Goal: Information Seeking & Learning: Learn about a topic

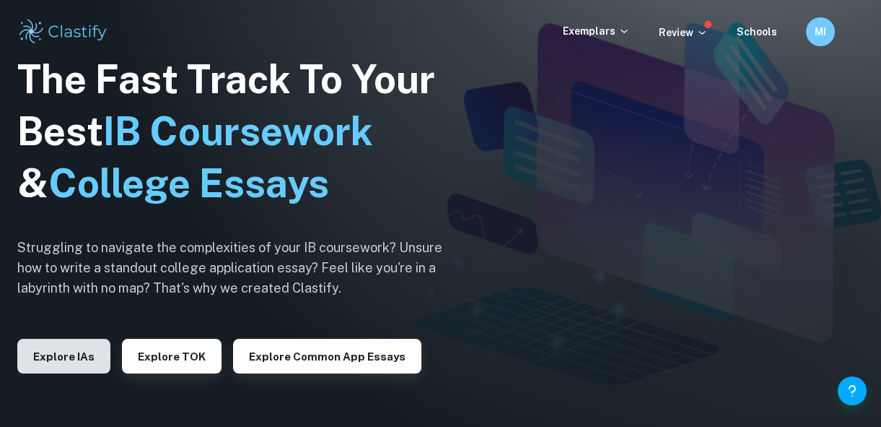
click at [80, 367] on button "Explore IAs" at bounding box center [63, 356] width 93 height 35
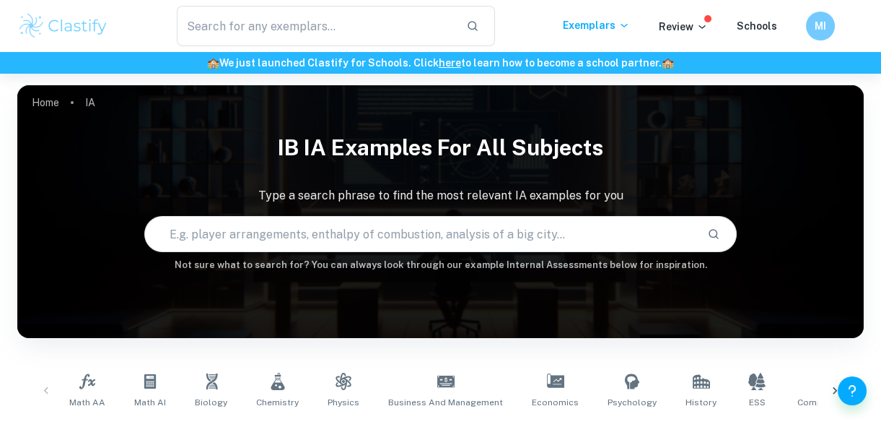
click at [203, 244] on input "text" at bounding box center [420, 234] width 551 height 40
click at [213, 393] on link "Biology" at bounding box center [211, 391] width 44 height 48
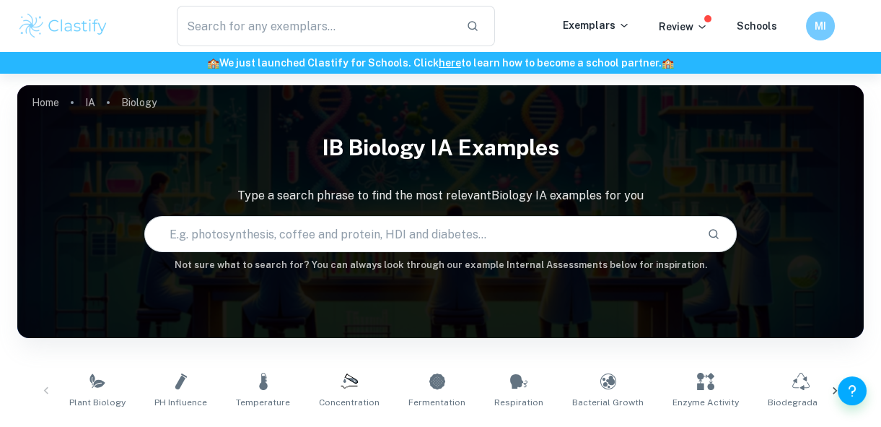
click at [226, 237] on input "text" at bounding box center [420, 234] width 551 height 40
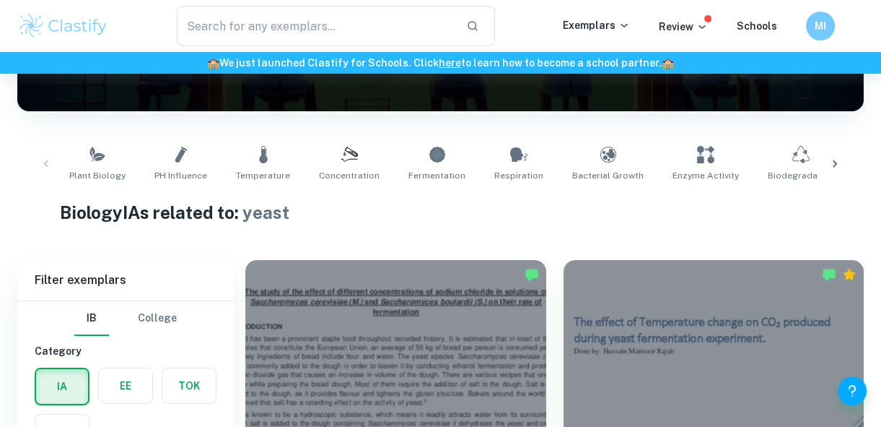
scroll to position [292, 0]
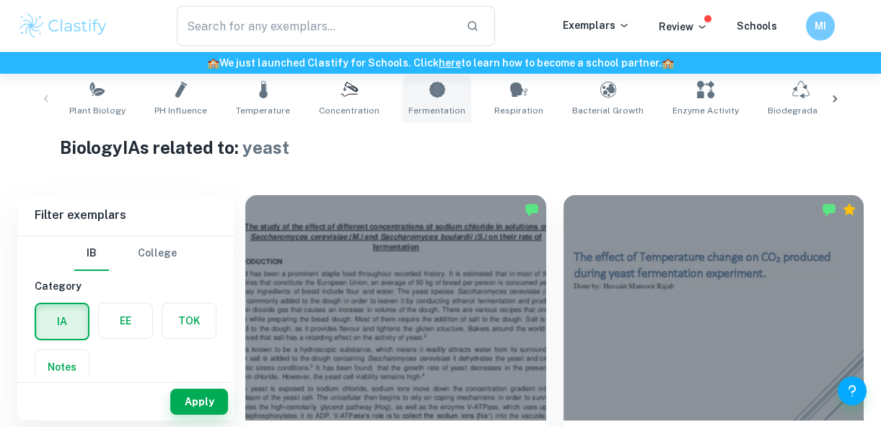
click at [444, 105] on span "Fermentation" at bounding box center [437, 110] width 57 height 13
type input "Fermentation"
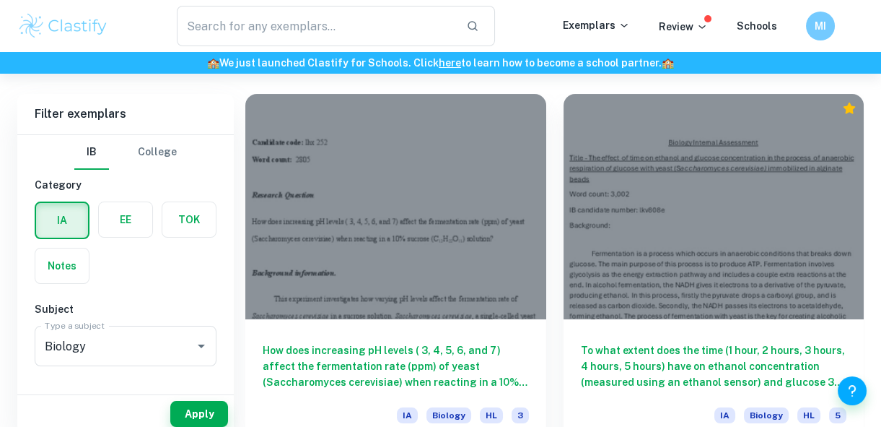
scroll to position [458, 0]
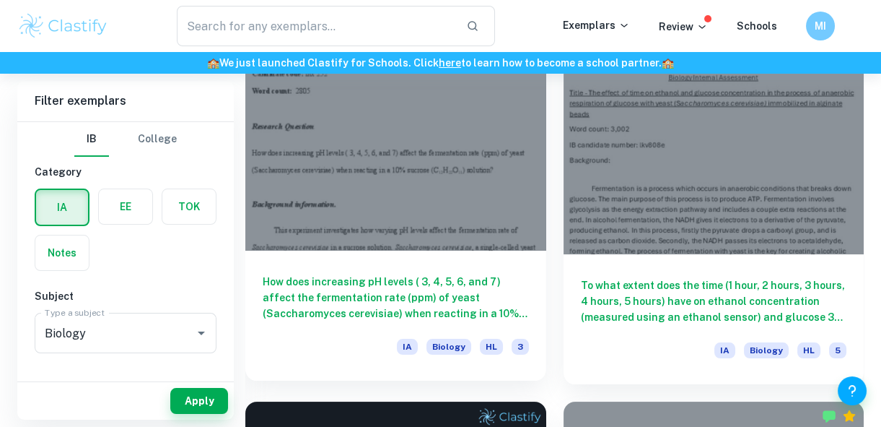
click at [356, 148] on div at bounding box center [395, 137] width 301 height 225
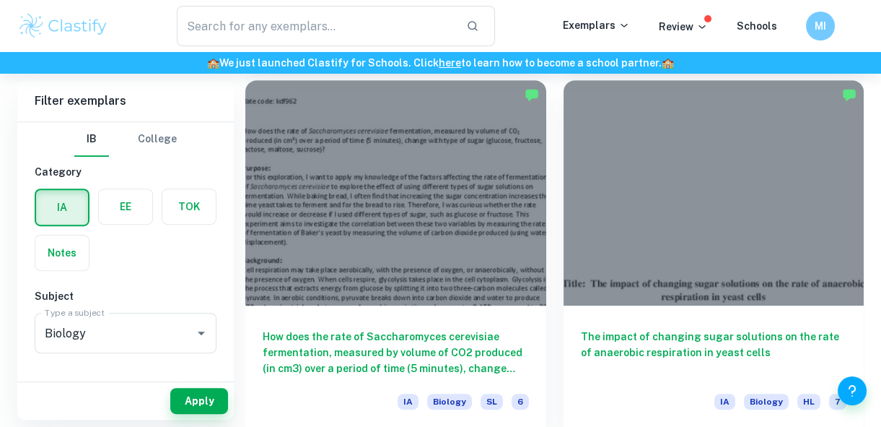
scroll to position [1249, 0]
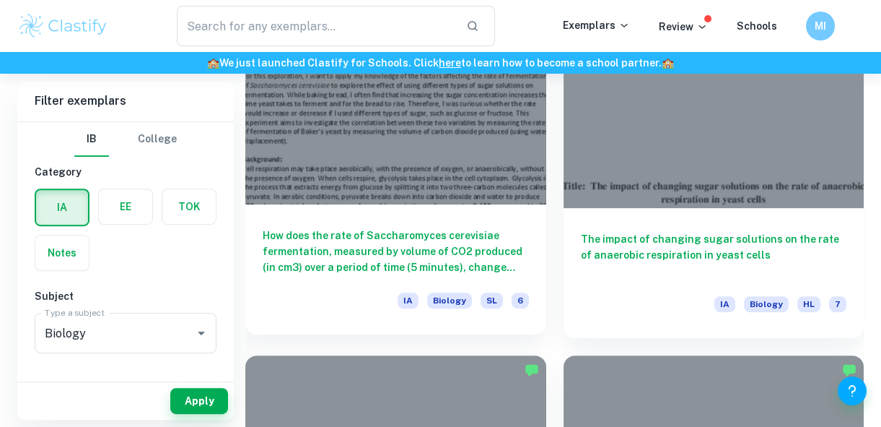
click at [375, 196] on div at bounding box center [395, 91] width 301 height 225
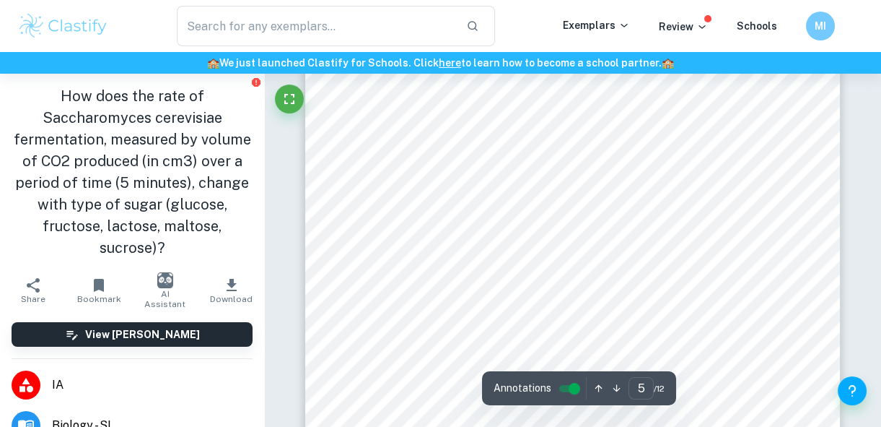
scroll to position [3372, 0]
drag, startPoint x: 350, startPoint y: 118, endPoint x: 394, endPoint y: 221, distance: 112.2
click at [394, 221] on div "5 c. Label the beaker with 20% yeast suspension. d. Allow 10 minutes for the ye…" at bounding box center [572, 236] width 535 height 756
click at [411, 169] on div "5 c. Label the beaker with 20% yeast suspension. d. Allow 10 minutes for the ye…" at bounding box center [572, 236] width 535 height 756
click at [353, 114] on div "5 c. Label the beaker with 20% yeast suspension. d. Allow 10 minutes for the ye…" at bounding box center [572, 236] width 535 height 756
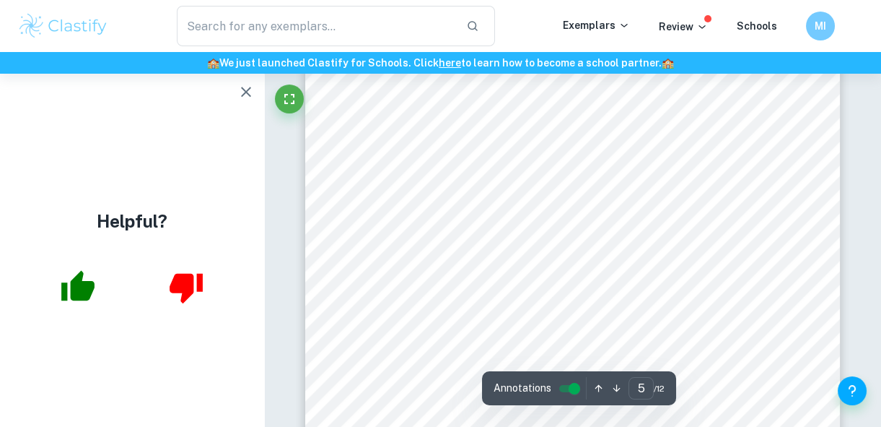
scroll to position [3506, 0]
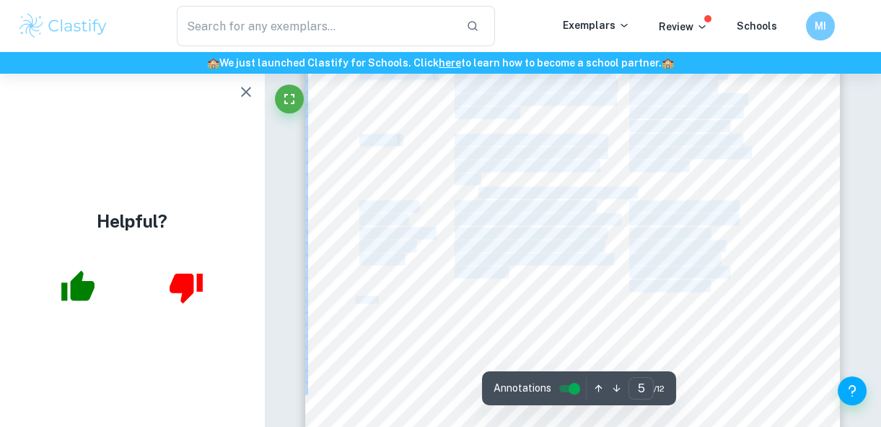
drag, startPoint x: 357, startPoint y: 114, endPoint x: 725, endPoint y: 262, distance: 397.4
click at [725, 262] on div "5 c. Label the beaker with 20% yeast suspension. d. Allow 10 minutes for the ye…" at bounding box center [572, 102] width 535 height 756
drag, startPoint x: 725, startPoint y: 262, endPoint x: 658, endPoint y: 230, distance: 74.3
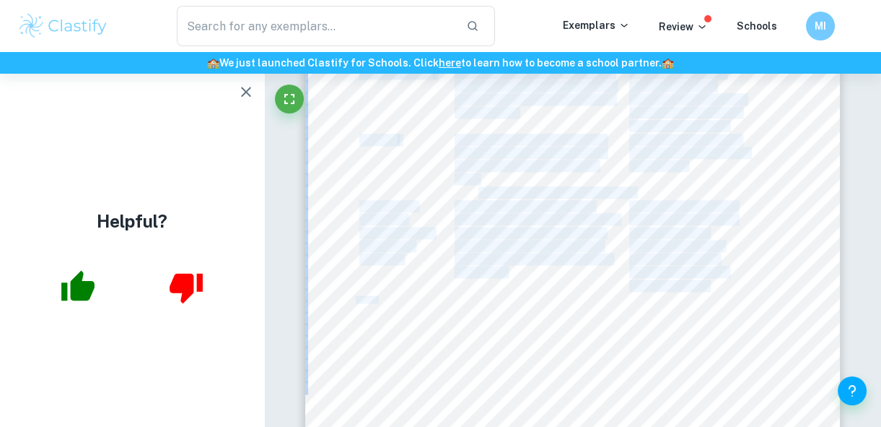
copy div "Loremi, dolorsi ame consecteturad elitsedd: Eiusmo Tem incidi ut la etdolorema?…"
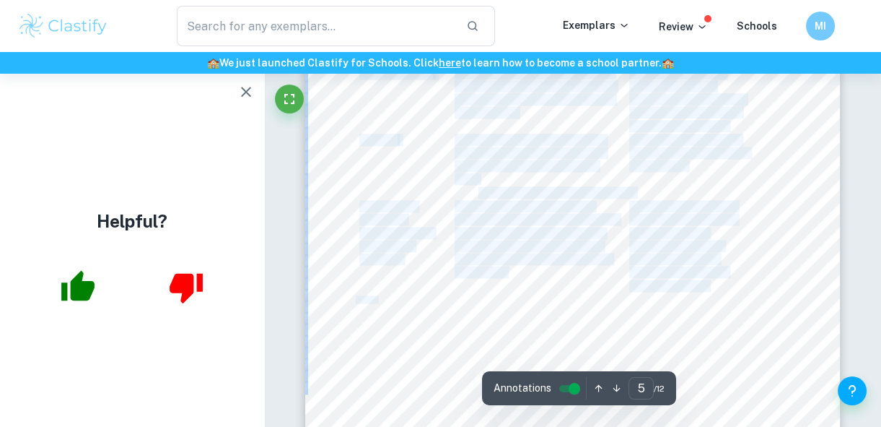
click at [558, 229] on span "of. This can be considered wasting" at bounding box center [530, 233] width 150 height 11
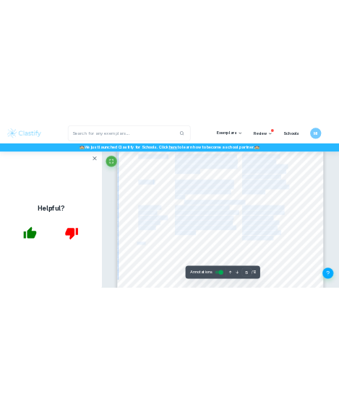
scroll to position [3514, 0]
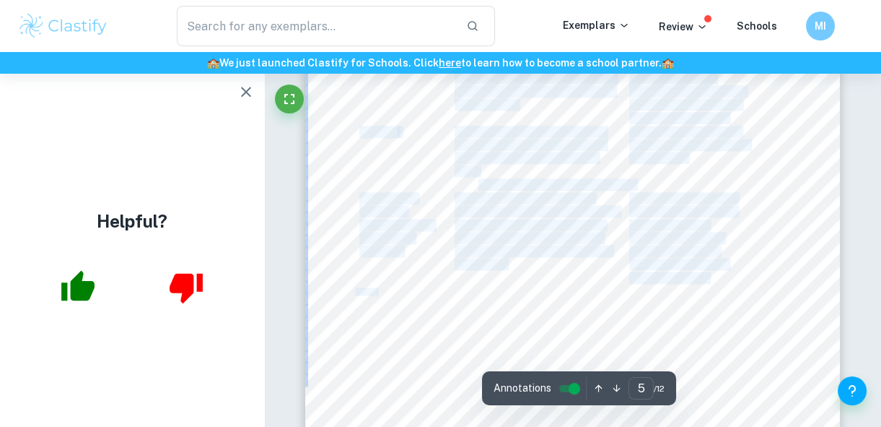
drag, startPoint x: 354, startPoint y: 131, endPoint x: 746, endPoint y: 305, distance: 428.1
click at [746, 305] on div "5 c. Label the beaker with 20% yeast suspension. d. Allow 10 minutes for the ye…" at bounding box center [572, 94] width 535 height 756
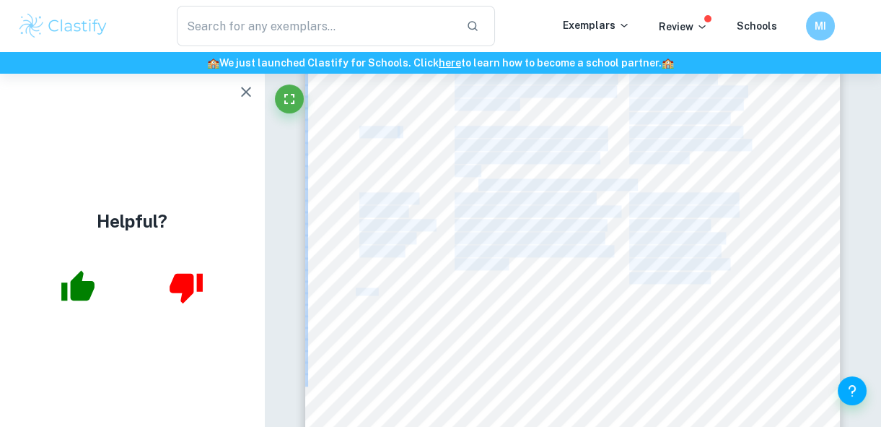
copy div "Loremi, dolorsi ame consecteturad elitsedd: Eiusmo Tem incidi ut la etdolorema?…"
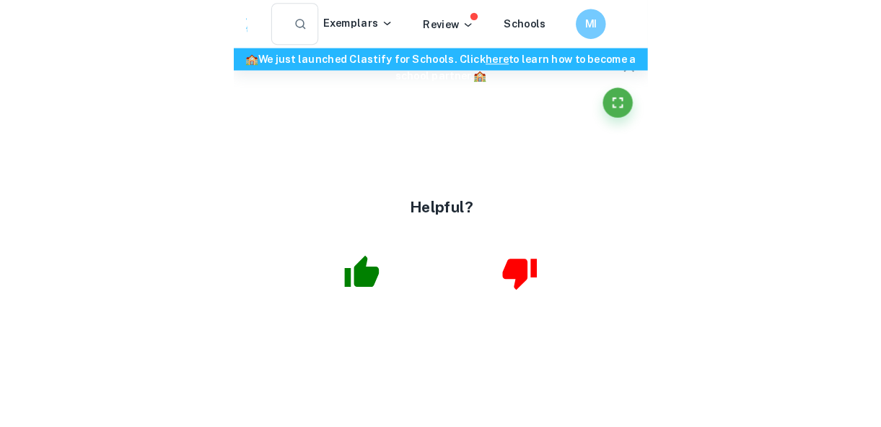
scroll to position [1776, 0]
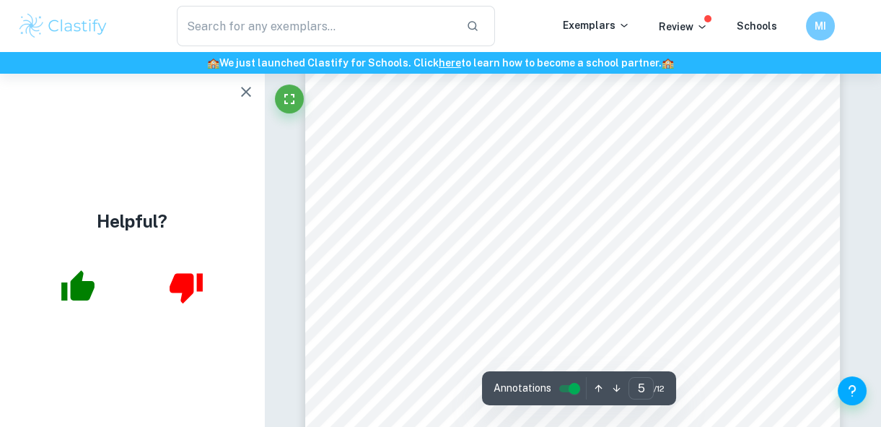
type input "3"
